Goal: Task Accomplishment & Management: Use online tool/utility

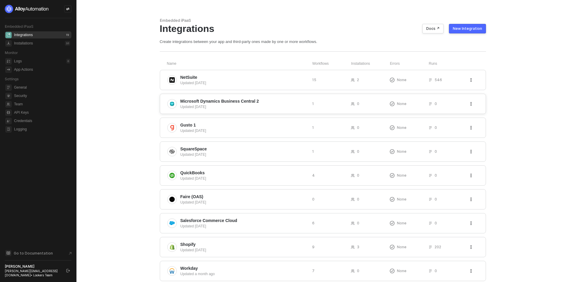
click at [281, 108] on div "Updated 3 days ago" at bounding box center [243, 106] width 127 height 5
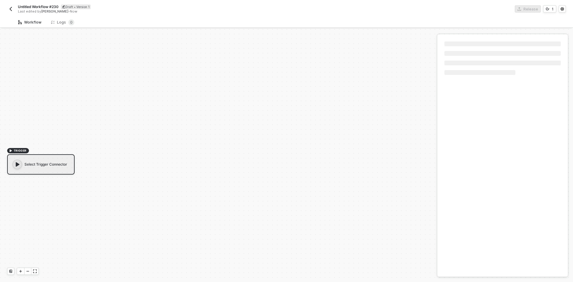
scroll to position [11, 0]
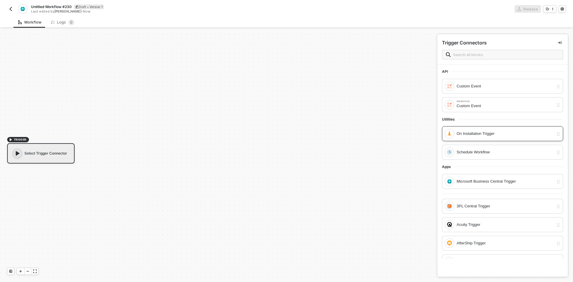
click at [466, 131] on div "On Installation Trigger" at bounding box center [505, 133] width 97 height 7
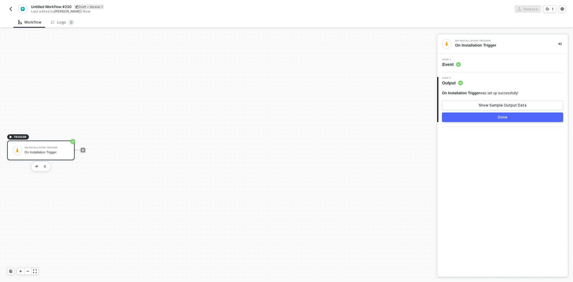
drag, startPoint x: 82, startPoint y: 150, endPoint x: 85, endPoint y: 151, distance: 3.1
click at [85, 151] on div at bounding box center [83, 150] width 5 height 5
click at [83, 152] on icon "icon-play" at bounding box center [83, 150] width 4 height 4
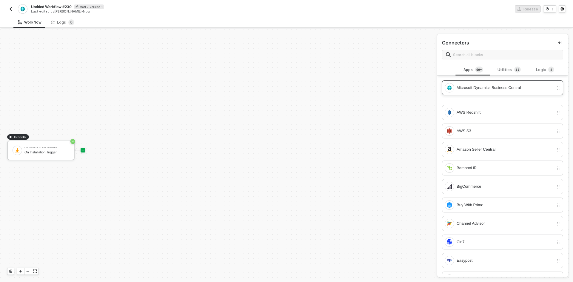
click at [501, 85] on div "Microsoft Dynamics Business Central" at bounding box center [505, 87] width 97 height 7
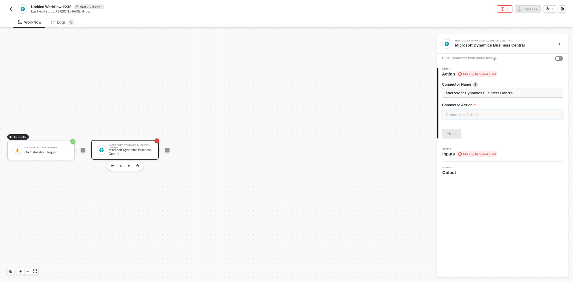
click at [465, 116] on input "text" at bounding box center [502, 115] width 121 height 10
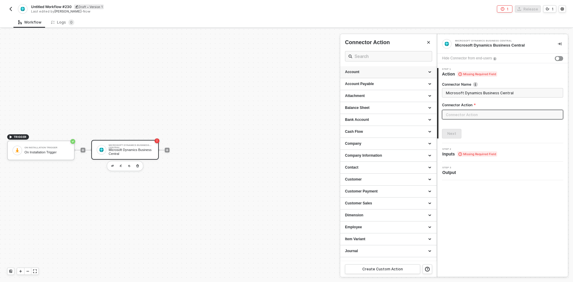
click at [382, 71] on div "Account" at bounding box center [388, 72] width 87 height 5
click at [387, 85] on div "Get all Account Details" at bounding box center [388, 83] width 87 height 5
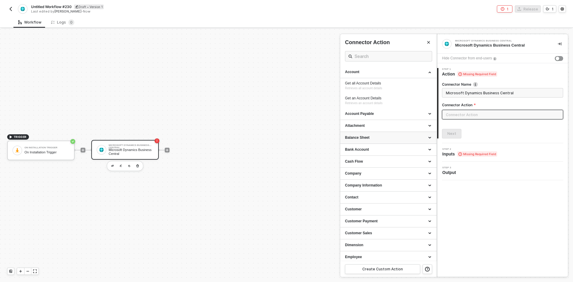
type input "Retrieves all account details"
type input "Account - Get all Account Details"
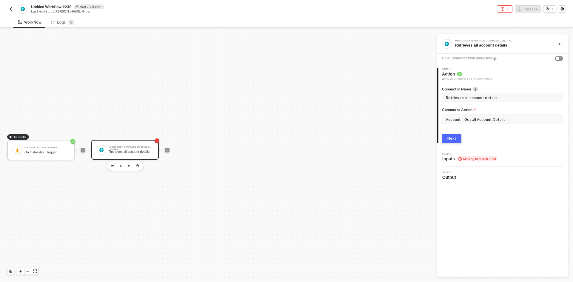
click at [450, 136] on div "Next" at bounding box center [452, 138] width 9 height 5
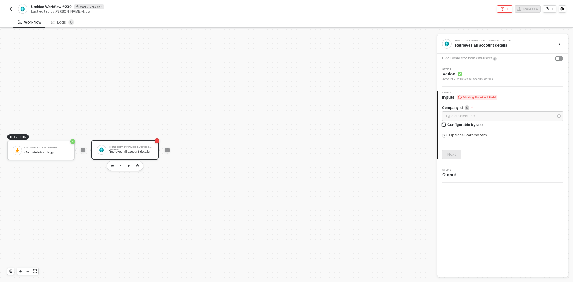
click at [445, 126] on input "Configurable by user" at bounding box center [444, 125] width 4 height 4
checkbox input "true"
click at [452, 153] on div "Next" at bounding box center [452, 155] width 9 height 5
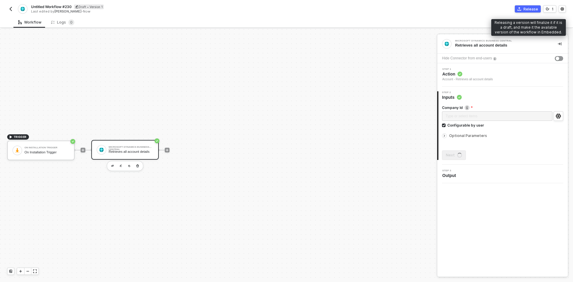
click at [527, 9] on div "Release" at bounding box center [531, 9] width 15 height 5
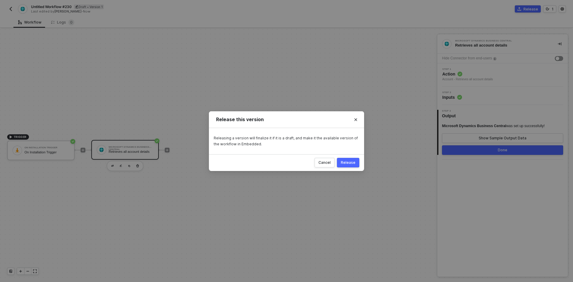
click at [354, 161] on div "Release" at bounding box center [348, 162] width 15 height 5
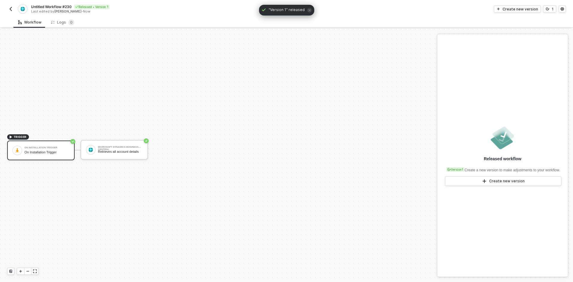
click at [13, 7] on button "button" at bounding box center [10, 8] width 7 height 7
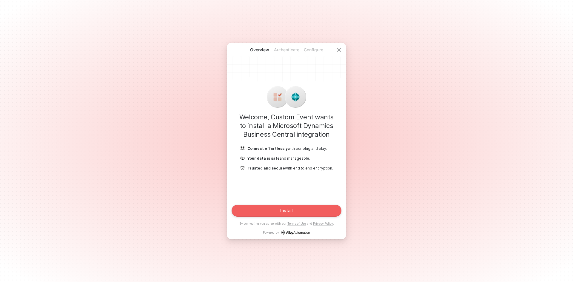
click at [275, 216] on button "Install" at bounding box center [287, 211] width 110 height 12
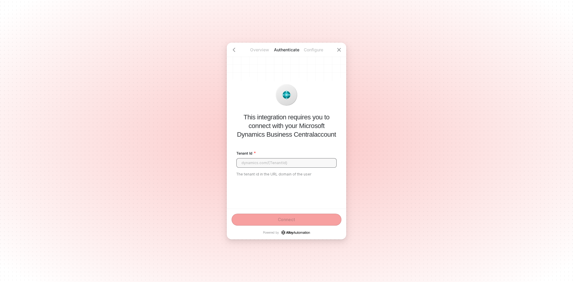
click at [279, 161] on input "Tenant Id" at bounding box center [286, 163] width 100 height 10
paste input "f470f80a-a75c-421f-a308-53dc4bbc560f"
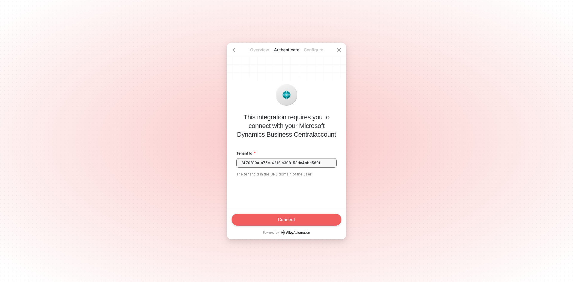
type input "f470f80a-a75c-421f-a308-53dc4bbc560f"
click at [317, 222] on button "Connect" at bounding box center [287, 220] width 110 height 12
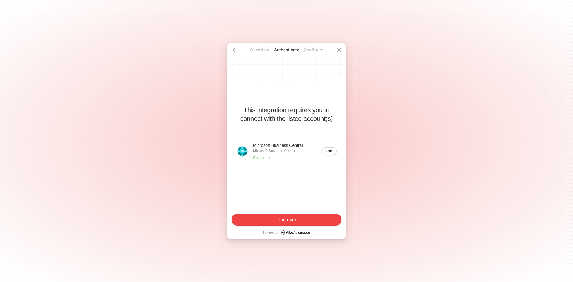
click at [324, 219] on button "Continue" at bounding box center [287, 220] width 110 height 12
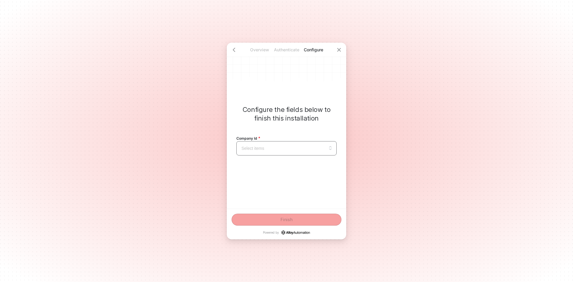
click at [293, 144] on input "search" at bounding box center [286, 149] width 93 height 14
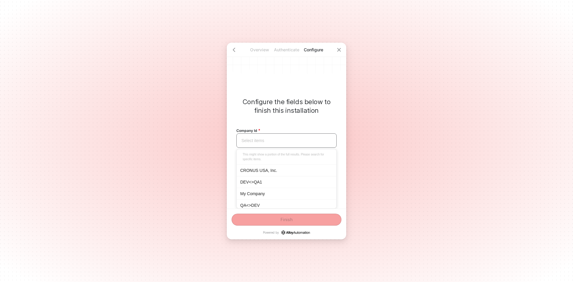
click at [282, 173] on div "CRONUS USA, Inc." at bounding box center [286, 170] width 93 height 7
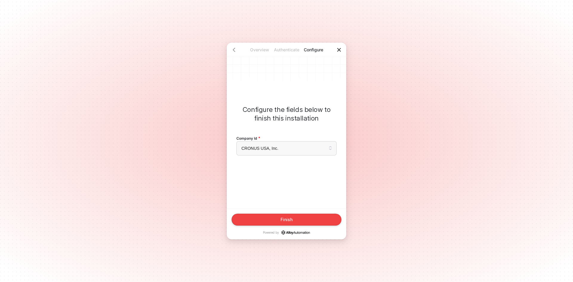
click at [342, 47] on div at bounding box center [339, 50] width 14 height 14
drag, startPoint x: 320, startPoint y: 140, endPoint x: 320, endPoint y: 143, distance: 3.0
click at [320, 142] on div "Company Id CRONUS USA, Inc. This might show a portion of the full results. Plea…" at bounding box center [286, 145] width 100 height 21
click at [324, 152] on span "CRONUS USA, Inc." at bounding box center [287, 148] width 90 height 9
